Goal: Task Accomplishment & Management: Complete application form

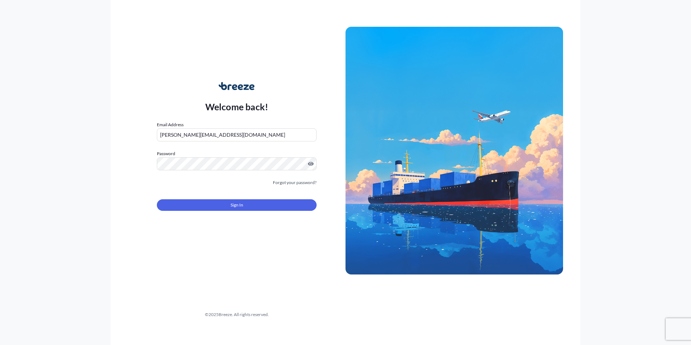
click at [237, 205] on span "Sign In" at bounding box center [237, 204] width 13 height 7
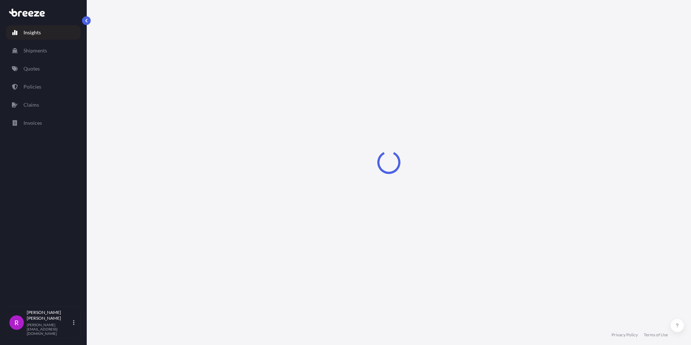
select select "2025"
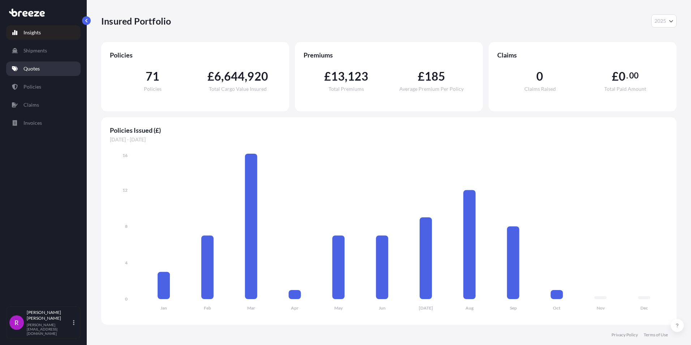
click at [61, 70] on link "Quotes" at bounding box center [43, 68] width 74 height 14
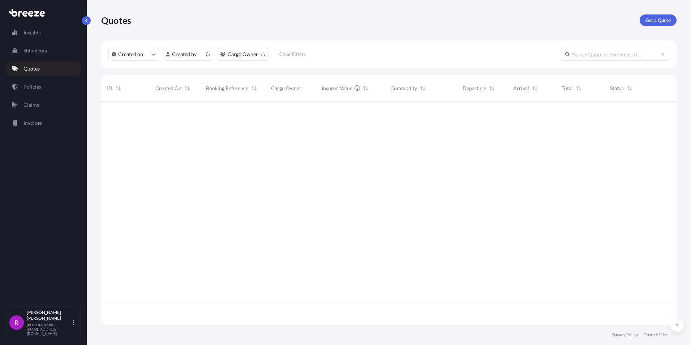
scroll to position [222, 570]
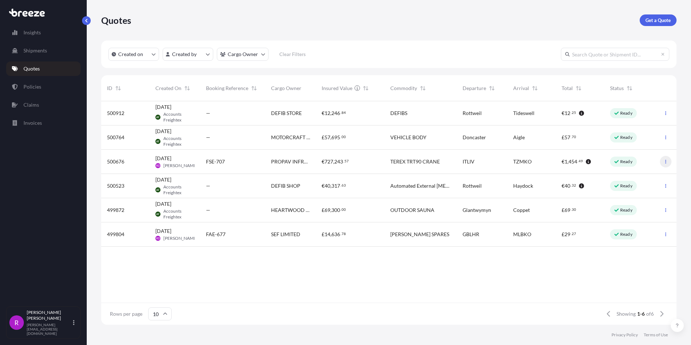
click at [664, 162] on icon "button" at bounding box center [666, 161] width 4 height 4
click at [171, 161] on span "[DATE]" at bounding box center [163, 158] width 16 height 7
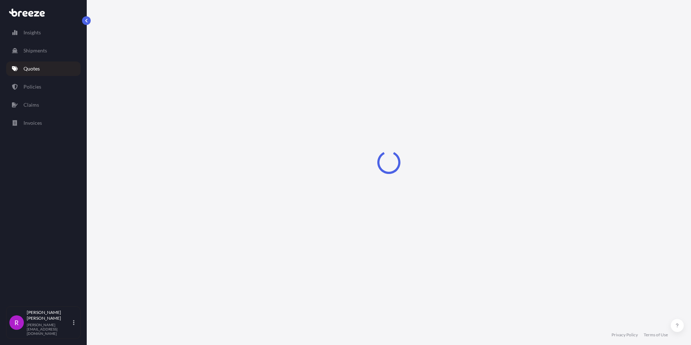
select select "Road"
select select "Sea"
select select "2"
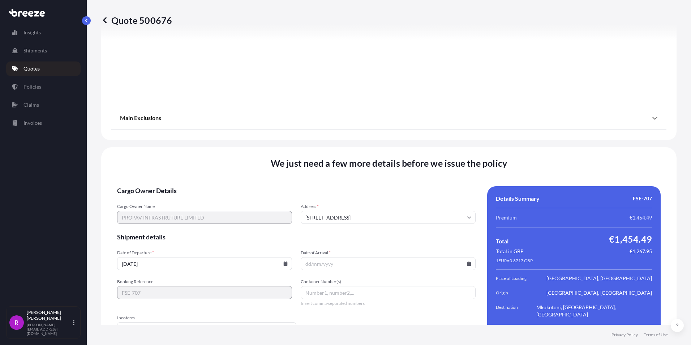
scroll to position [860, 0]
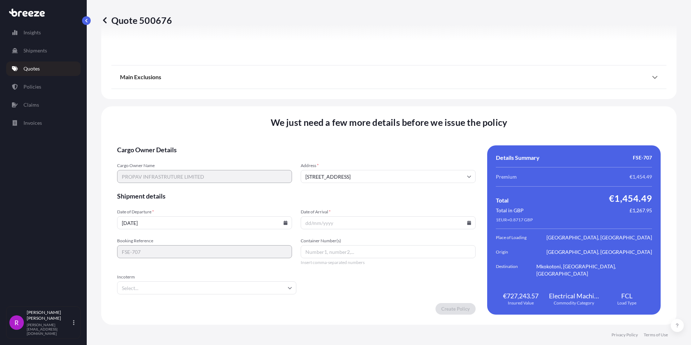
click at [334, 256] on input "Container Number(s)" at bounding box center [388, 251] width 175 height 13
type input "r"
type input "RoRo"
type input "[DATE]"
click at [150, 288] on input "Incoterm" at bounding box center [206, 287] width 179 height 13
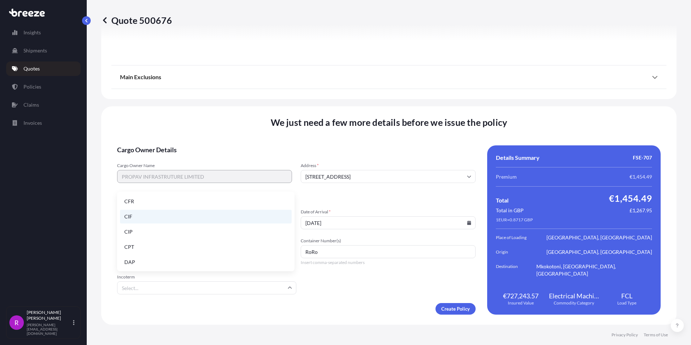
click at [140, 220] on li "CIF" at bounding box center [206, 217] width 172 height 14
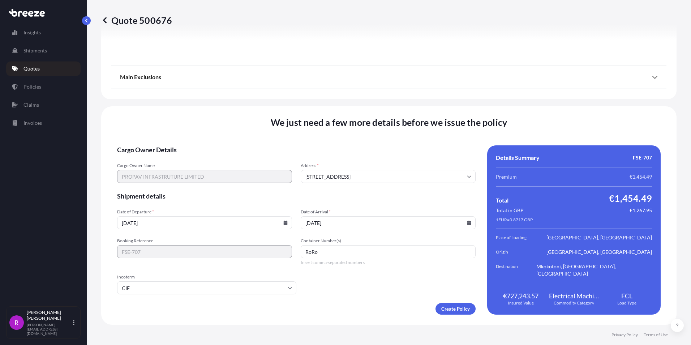
click at [408, 303] on div "Create Policy" at bounding box center [296, 309] width 359 height 12
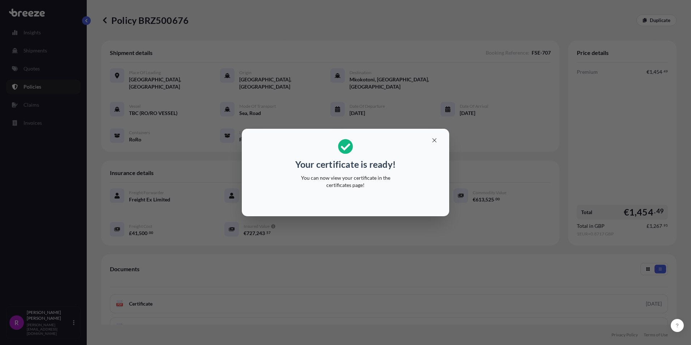
click at [325, 30] on div "Your certificate is ready! You can now view your certificate in the certificate…" at bounding box center [345, 172] width 691 height 345
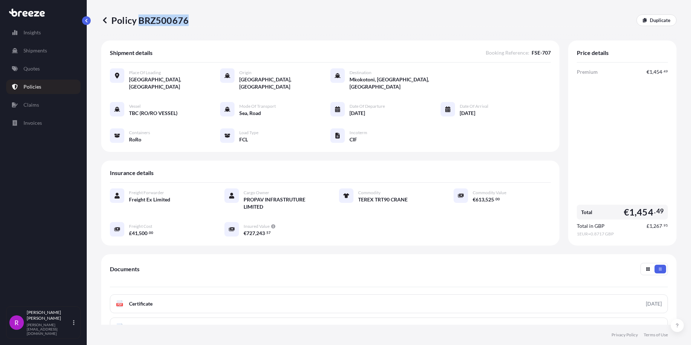
drag, startPoint x: 140, startPoint y: 18, endPoint x: 186, endPoint y: 20, distance: 46.3
click at [186, 20] on p "Policy BRZ500676" at bounding box center [144, 20] width 87 height 12
copy p "BRZ500676"
